Goal: Use online tool/utility

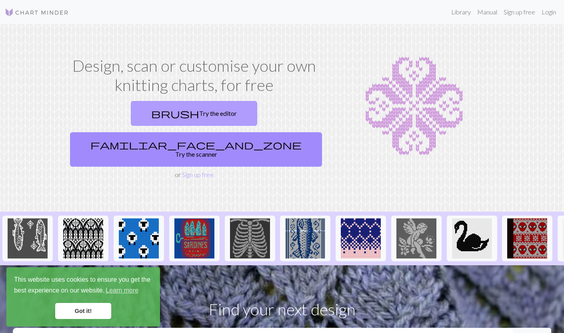
click at [152, 116] on link "brush Try the editor" at bounding box center [194, 113] width 126 height 25
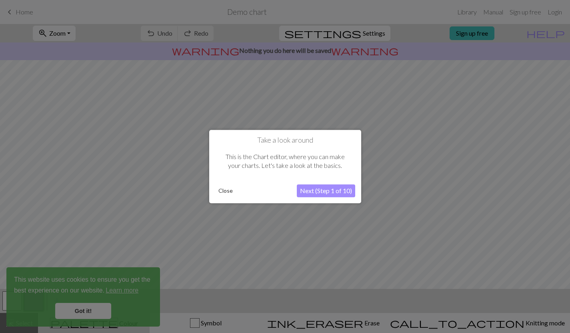
click at [337, 192] on button "Next (Step 1 of 10)" at bounding box center [326, 190] width 58 height 13
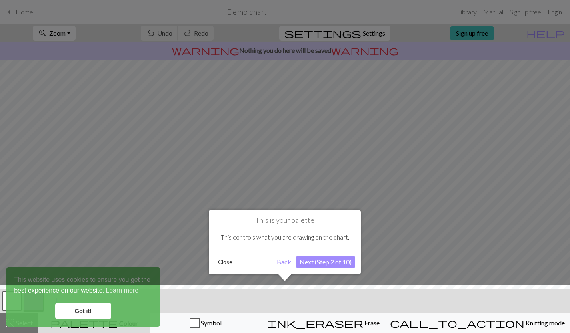
click at [333, 262] on button "Next (Step 2 of 10)" at bounding box center [326, 261] width 58 height 13
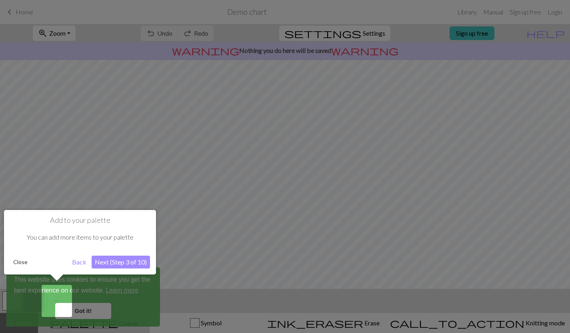
click at [104, 259] on button "Next (Step 3 of 10)" at bounding box center [121, 261] width 58 height 13
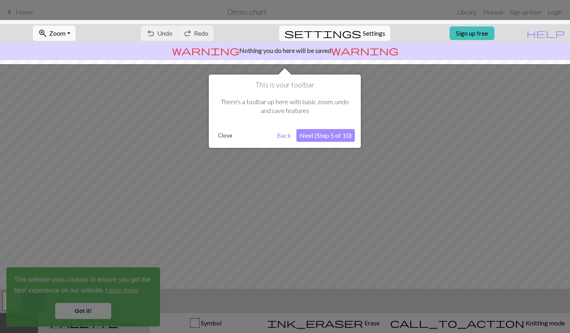
click at [335, 135] on button "Next (Step 5 of 10)" at bounding box center [326, 135] width 58 height 13
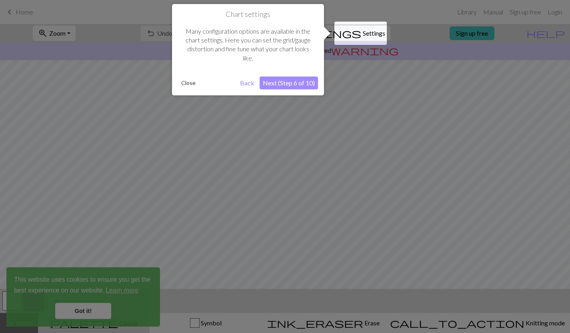
click at [295, 80] on button "Next (Step 6 of 10)" at bounding box center [289, 82] width 58 height 13
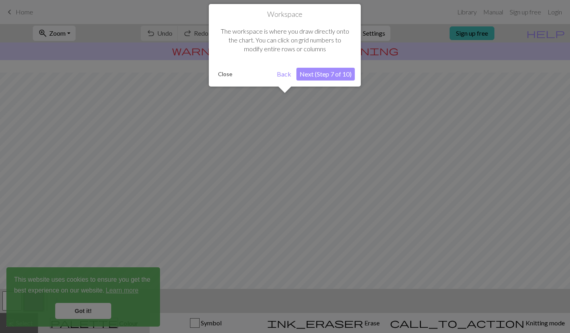
scroll to position [48, 0]
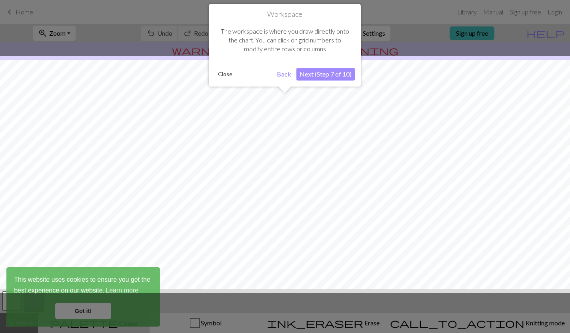
click at [308, 75] on button "Next (Step 7 of 10)" at bounding box center [326, 74] width 58 height 13
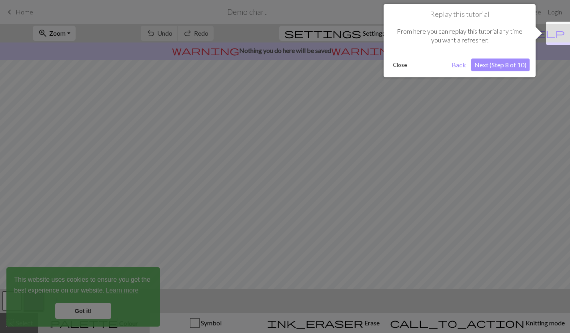
click at [500, 60] on button "Next (Step 8 of 10)" at bounding box center [500, 64] width 58 height 13
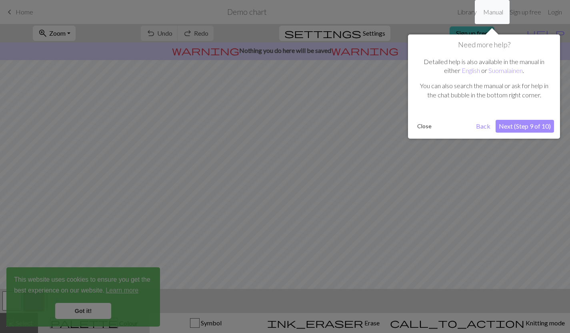
click at [516, 125] on button "Next (Step 9 of 10)" at bounding box center [525, 126] width 58 height 13
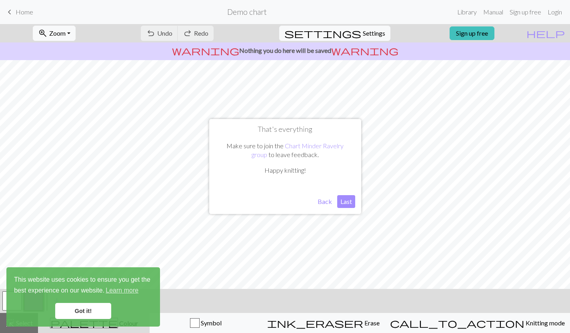
click at [345, 201] on button "Last" at bounding box center [346, 201] width 18 height 13
click at [90, 313] on link "Got it!" at bounding box center [83, 311] width 56 height 16
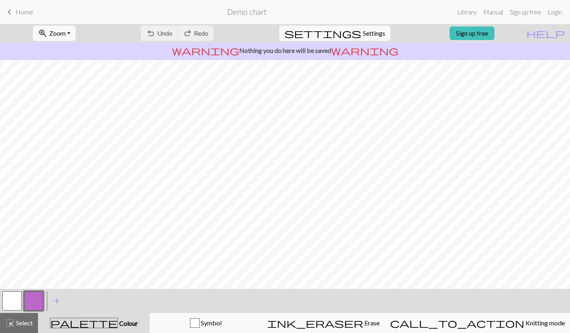
scroll to position [70, 0]
click at [16, 301] on button "button" at bounding box center [11, 300] width 19 height 19
